Goal: Information Seeking & Learning: Learn about a topic

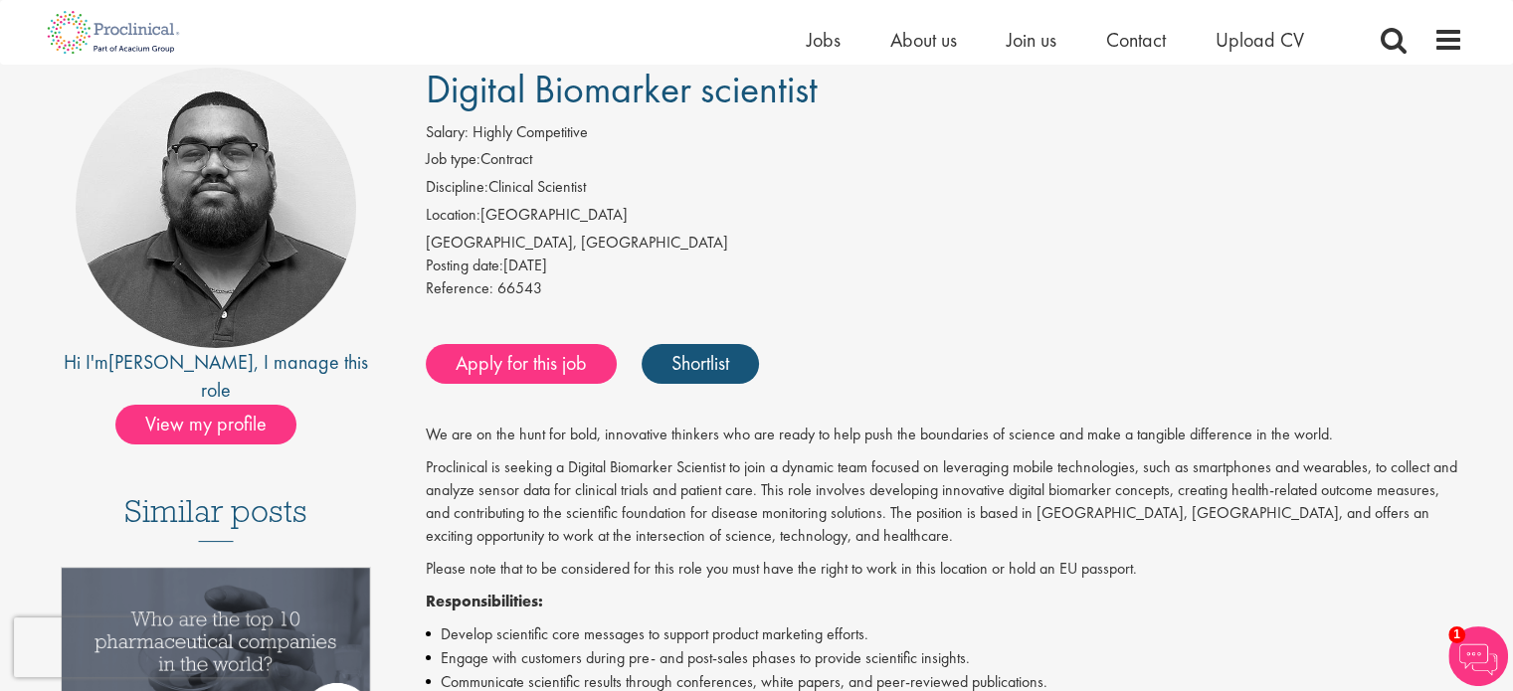
scroll to position [314, 0]
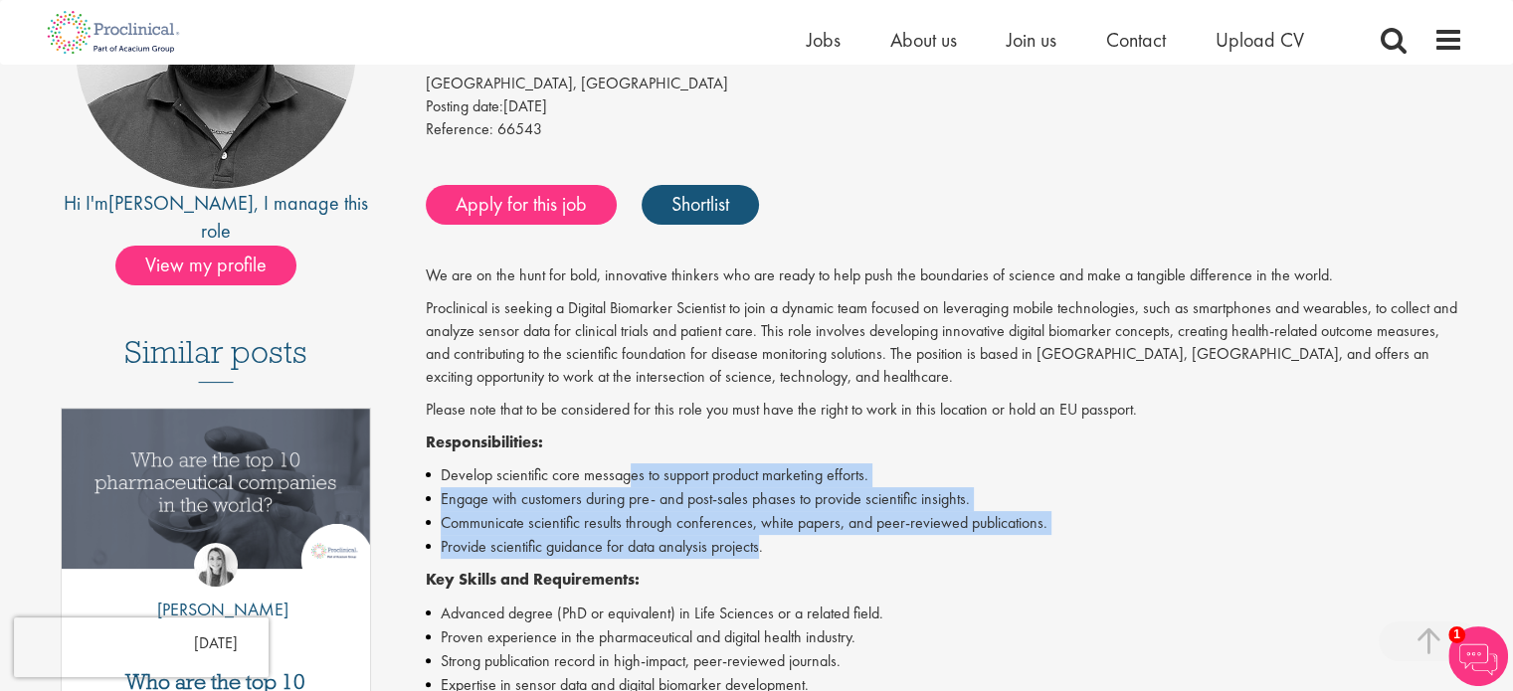
drag, startPoint x: 633, startPoint y: 460, endPoint x: 760, endPoint y: 548, distance: 155.1
click at [760, 548] on li "Provide scientific guidance for data analysis projects." at bounding box center [945, 547] width 1038 height 24
drag, startPoint x: 797, startPoint y: 546, endPoint x: 762, endPoint y: 457, distance: 96.1
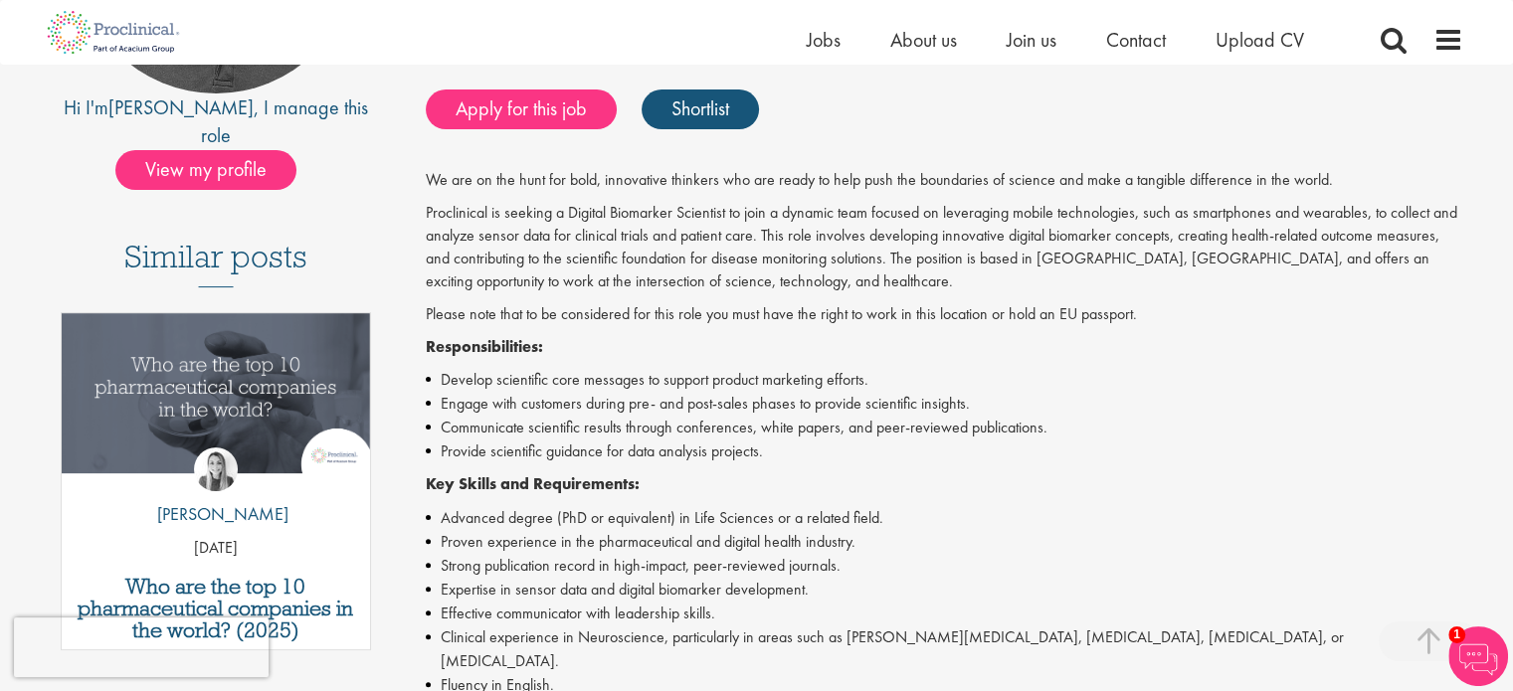
scroll to position [410, 0]
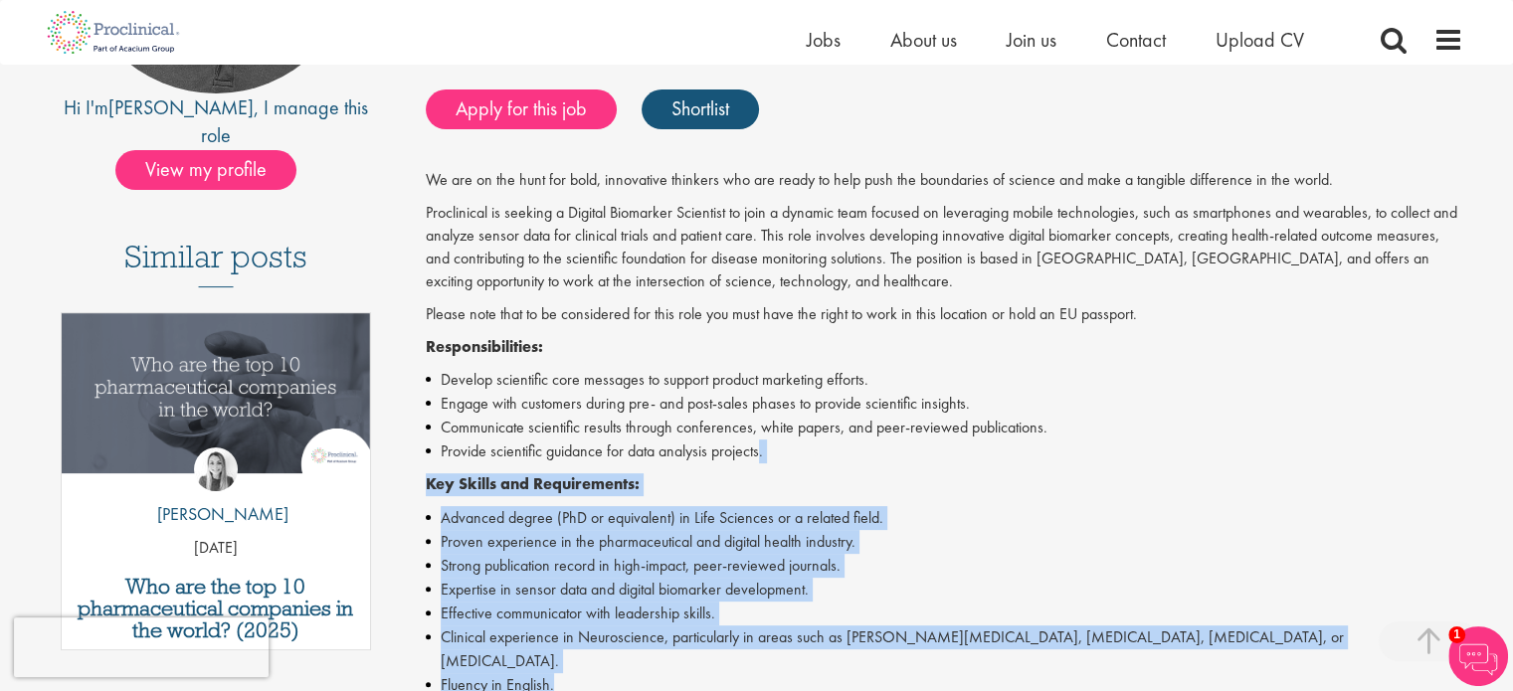
drag, startPoint x: 762, startPoint y: 457, endPoint x: 735, endPoint y: 660, distance: 204.7
click at [735, 660] on div "We are on the [PERSON_NAME] for bold, innovative thinkers who are ready to help…" at bounding box center [945, 657] width 1038 height 976
click at [735, 674] on li "Fluency in English." at bounding box center [945, 686] width 1038 height 24
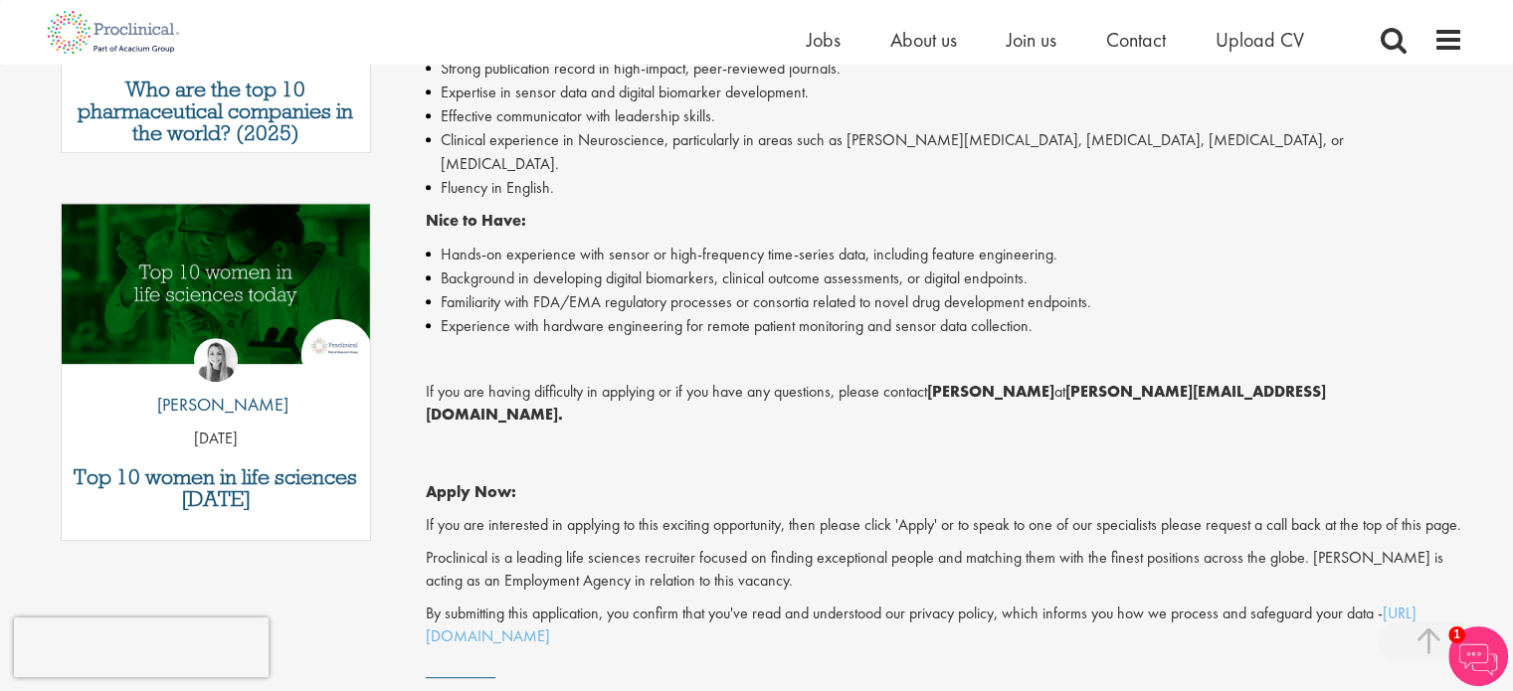
scroll to position [909, 0]
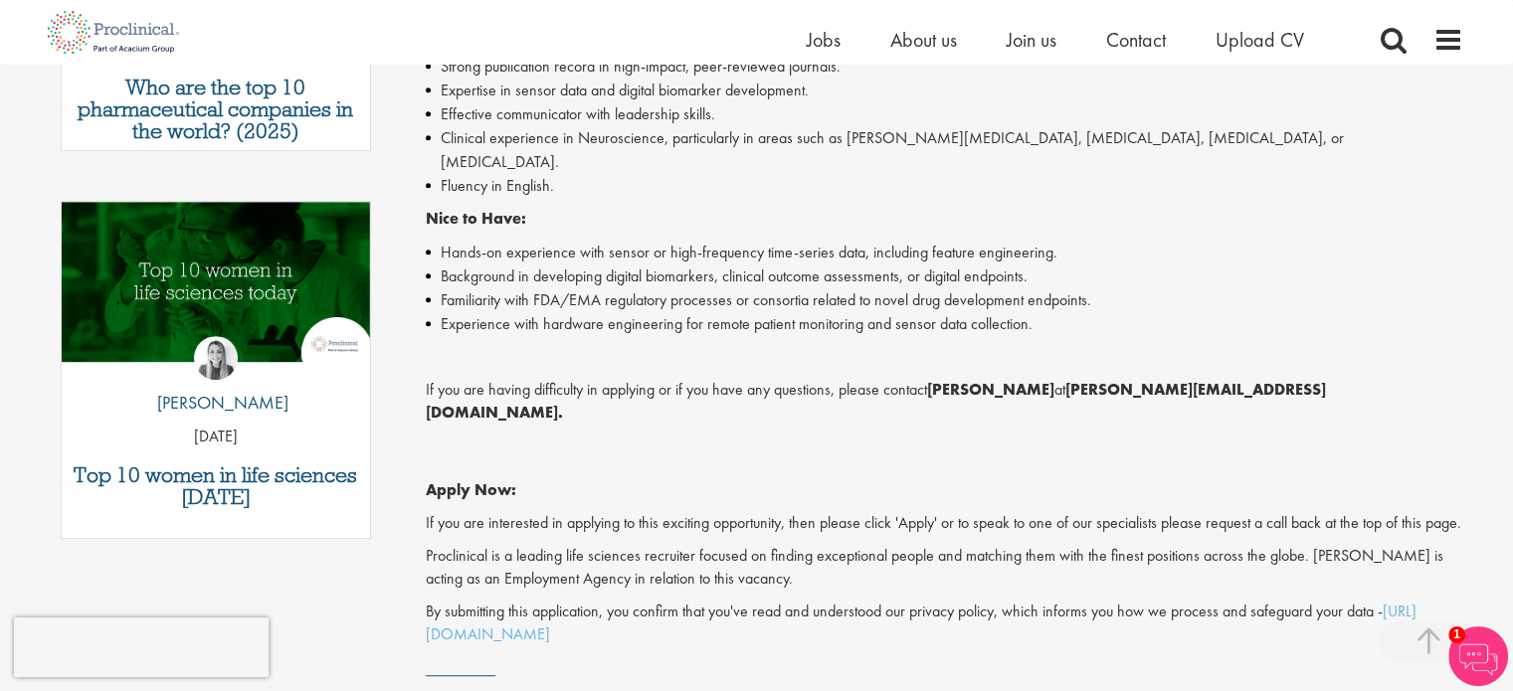
drag, startPoint x: 783, startPoint y: 429, endPoint x: 812, endPoint y: 603, distance: 176.5
click at [812, 603] on div "We are on the [PERSON_NAME] for bold, innovative thinkers who are ready to help…" at bounding box center [945, 158] width 1038 height 976
click at [812, 603] on p "By submitting this application, you confirm that you've read and understood our…" at bounding box center [945, 624] width 1038 height 46
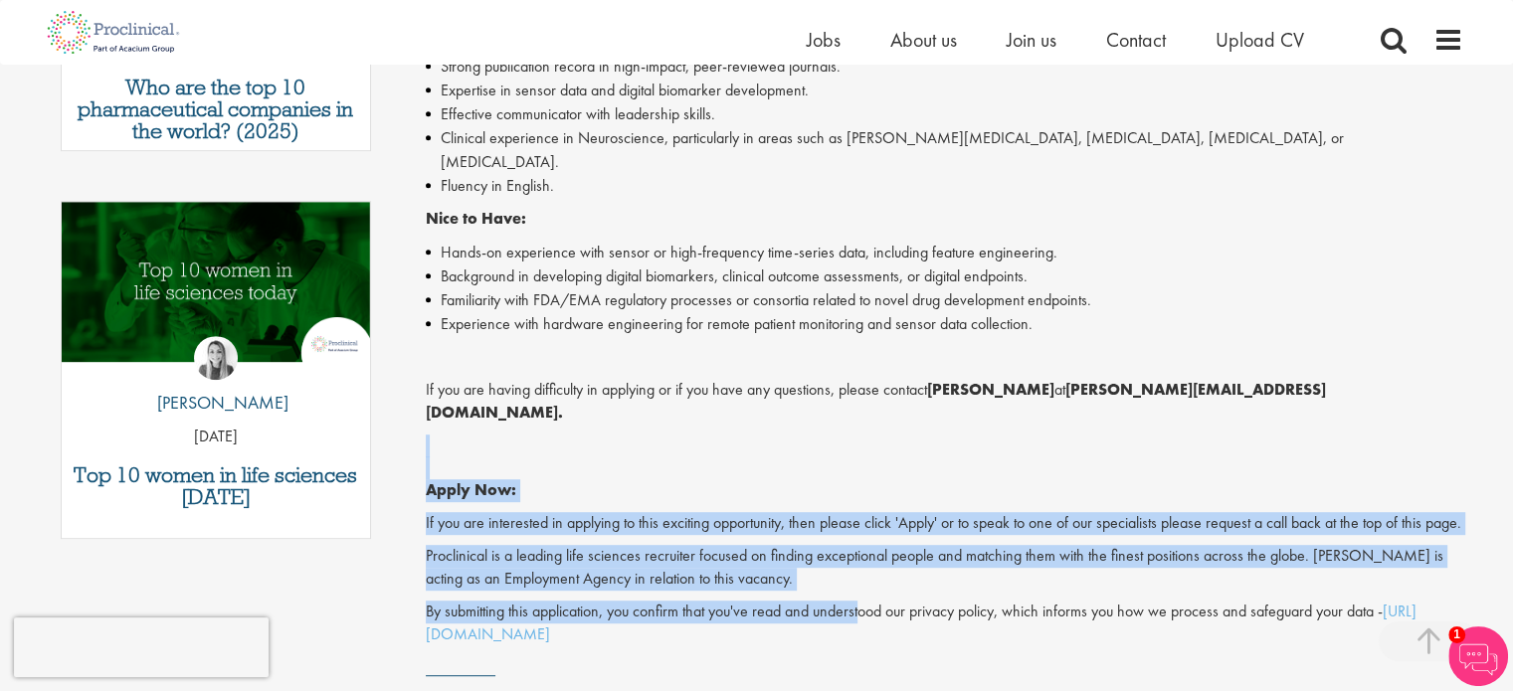
drag, startPoint x: 852, startPoint y: 399, endPoint x: 862, endPoint y: 571, distance: 172.4
click at [862, 571] on div "We are on the [PERSON_NAME] for bold, innovative thinkers who are ready to help…" at bounding box center [945, 158] width 1038 height 976
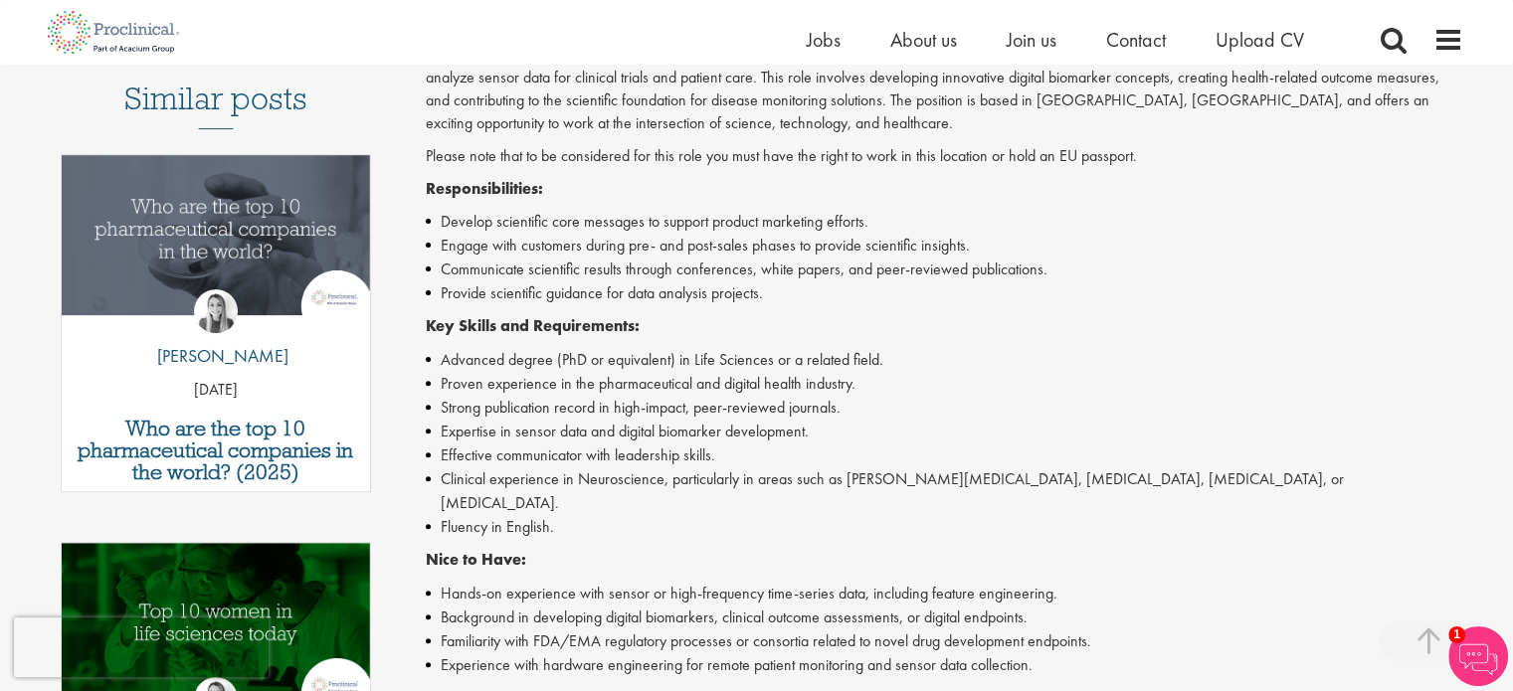
scroll to position [567, 0]
